Goal: Task Accomplishment & Management: Manage account settings

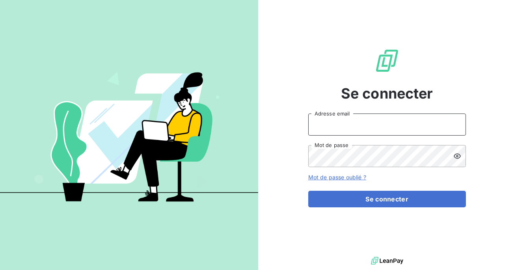
type input "[EMAIL_ADDRESS][DOMAIN_NAME]"
click at [366, 127] on input "[EMAIL_ADDRESS][DOMAIN_NAME]" at bounding box center [387, 125] width 158 height 22
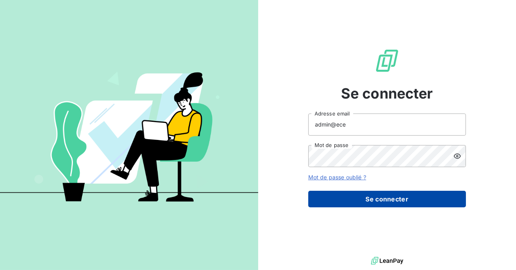
click at [364, 204] on button "Se connecter" at bounding box center [387, 199] width 158 height 17
click at [367, 197] on button "Se connecter" at bounding box center [387, 199] width 158 height 17
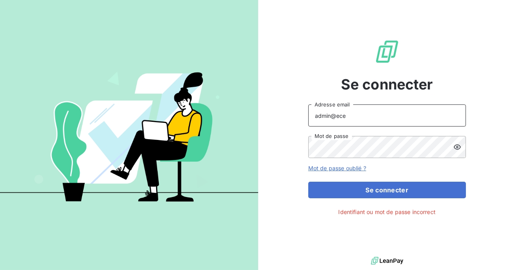
click at [355, 121] on input "admin@ece" at bounding box center [387, 116] width 158 height 22
type input "admin@ECE"
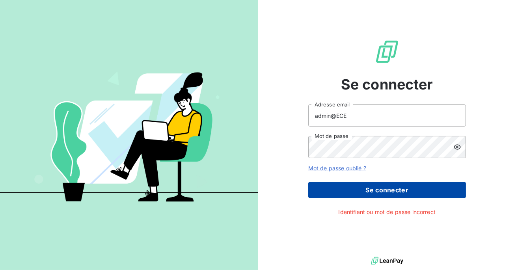
click at [367, 190] on button "Se connecter" at bounding box center [387, 190] width 158 height 17
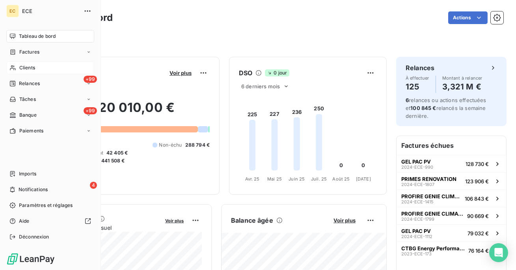
click at [35, 69] on span "Clients" at bounding box center [27, 67] width 16 height 7
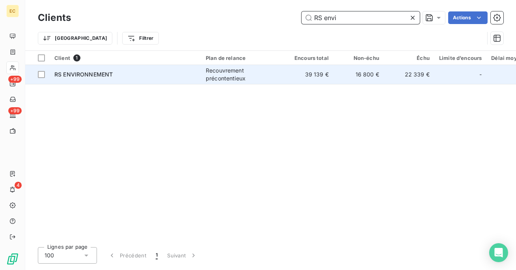
type input "RS envi"
click at [178, 69] on td "RS ENVIRONNEMENT" at bounding box center [125, 74] width 151 height 19
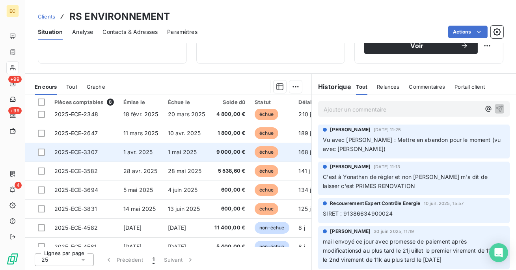
scroll to position [6, 0]
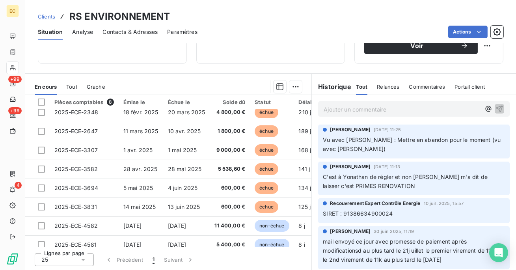
click at [423, 88] on span "Commentaires" at bounding box center [427, 87] width 36 height 6
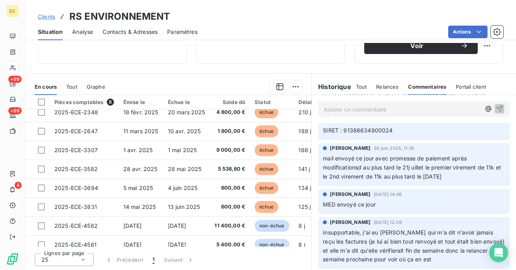
click at [386, 87] on span "Relances" at bounding box center [387, 87] width 22 height 6
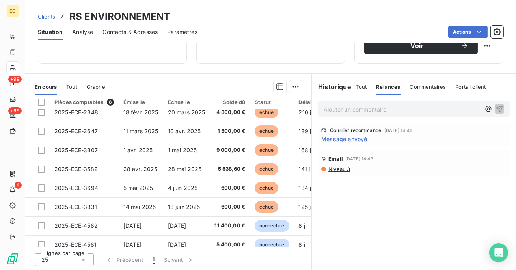
scroll to position [129, 0]
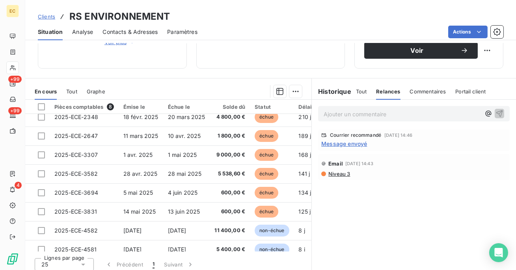
click at [350, 145] on span "Message envoyé" at bounding box center [344, 144] width 46 height 8
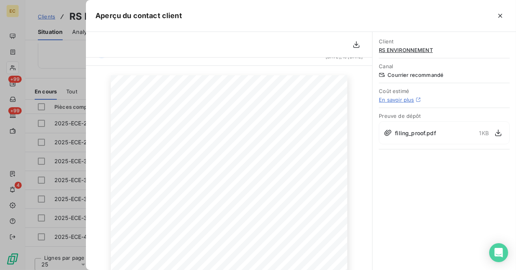
scroll to position [0, 0]
click at [500, 15] on icon "button" at bounding box center [501, 16] width 8 height 8
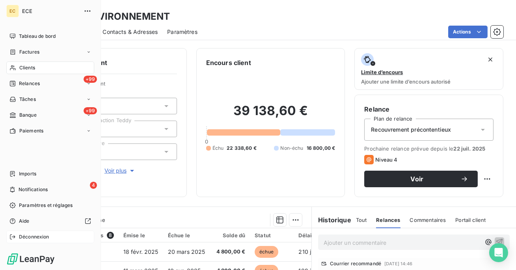
click at [31, 236] on span "Déconnexion" at bounding box center [34, 237] width 30 height 7
